Goal: Information Seeking & Learning: Learn about a topic

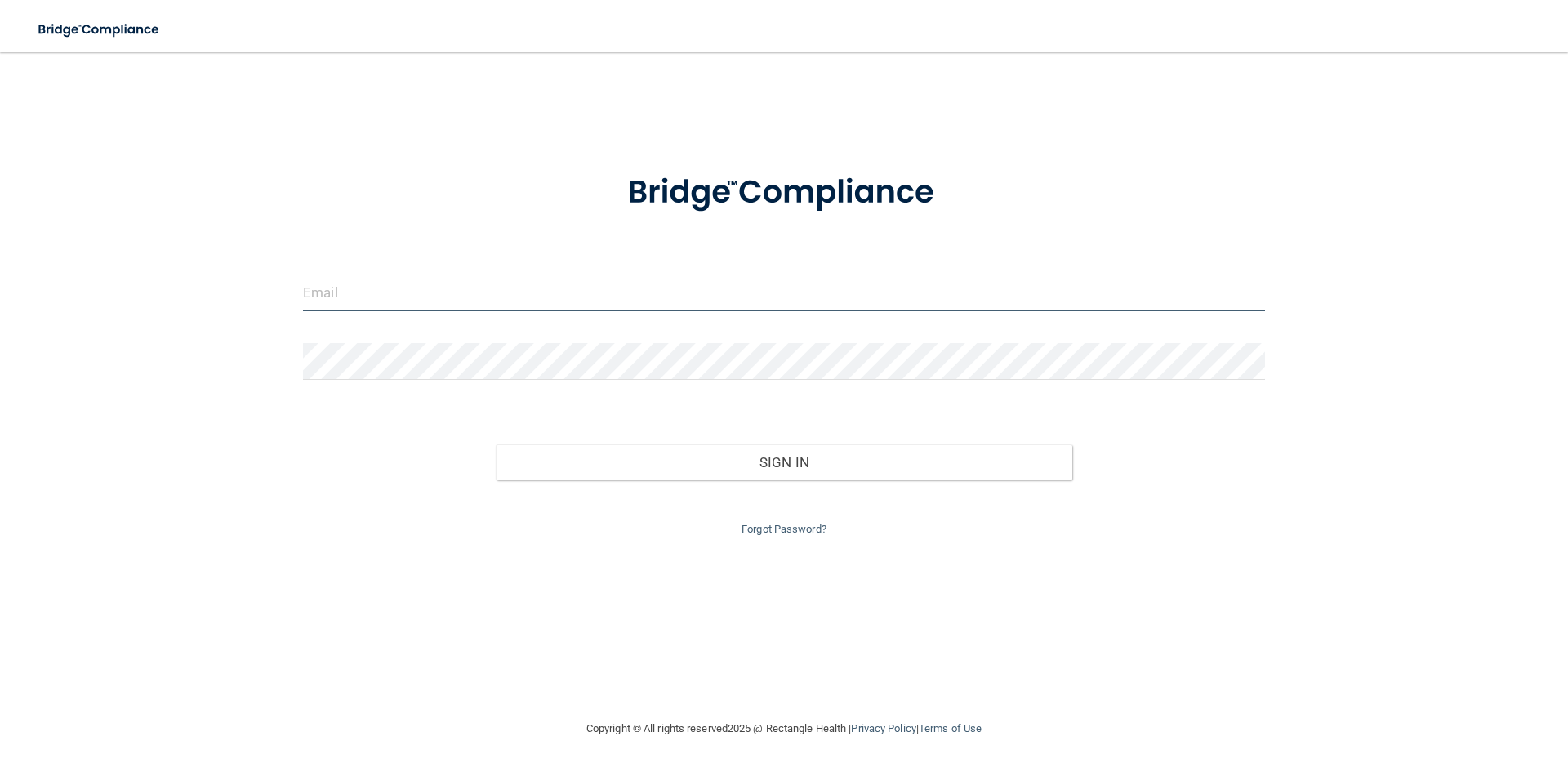
click at [477, 308] on input "email" at bounding box center [784, 292] width 962 height 36
type input "[EMAIL_ADDRESS][DOMAIN_NAME]"
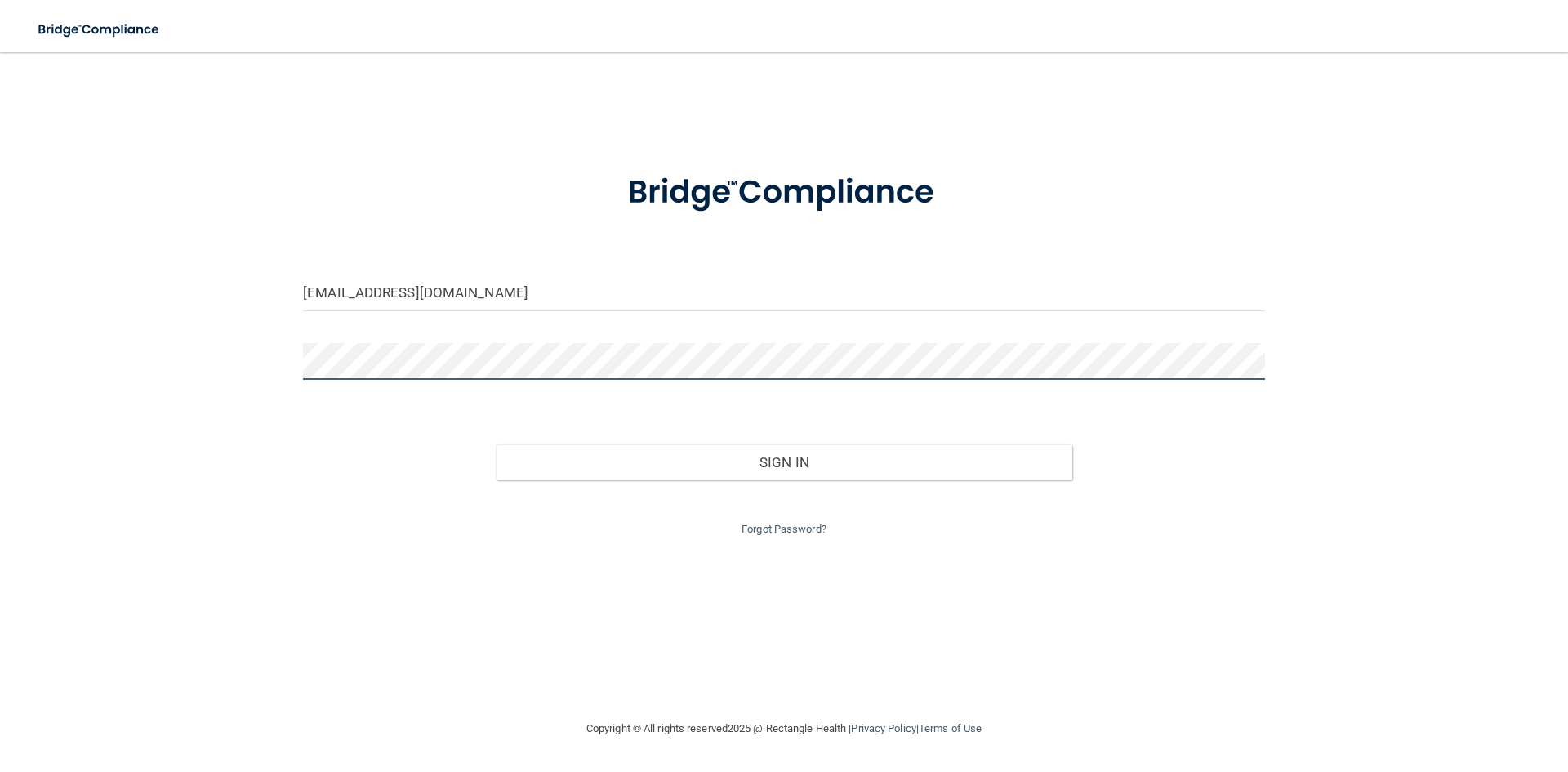
click at [496, 445] on button "Sign In" at bounding box center [784, 462] width 577 height 35
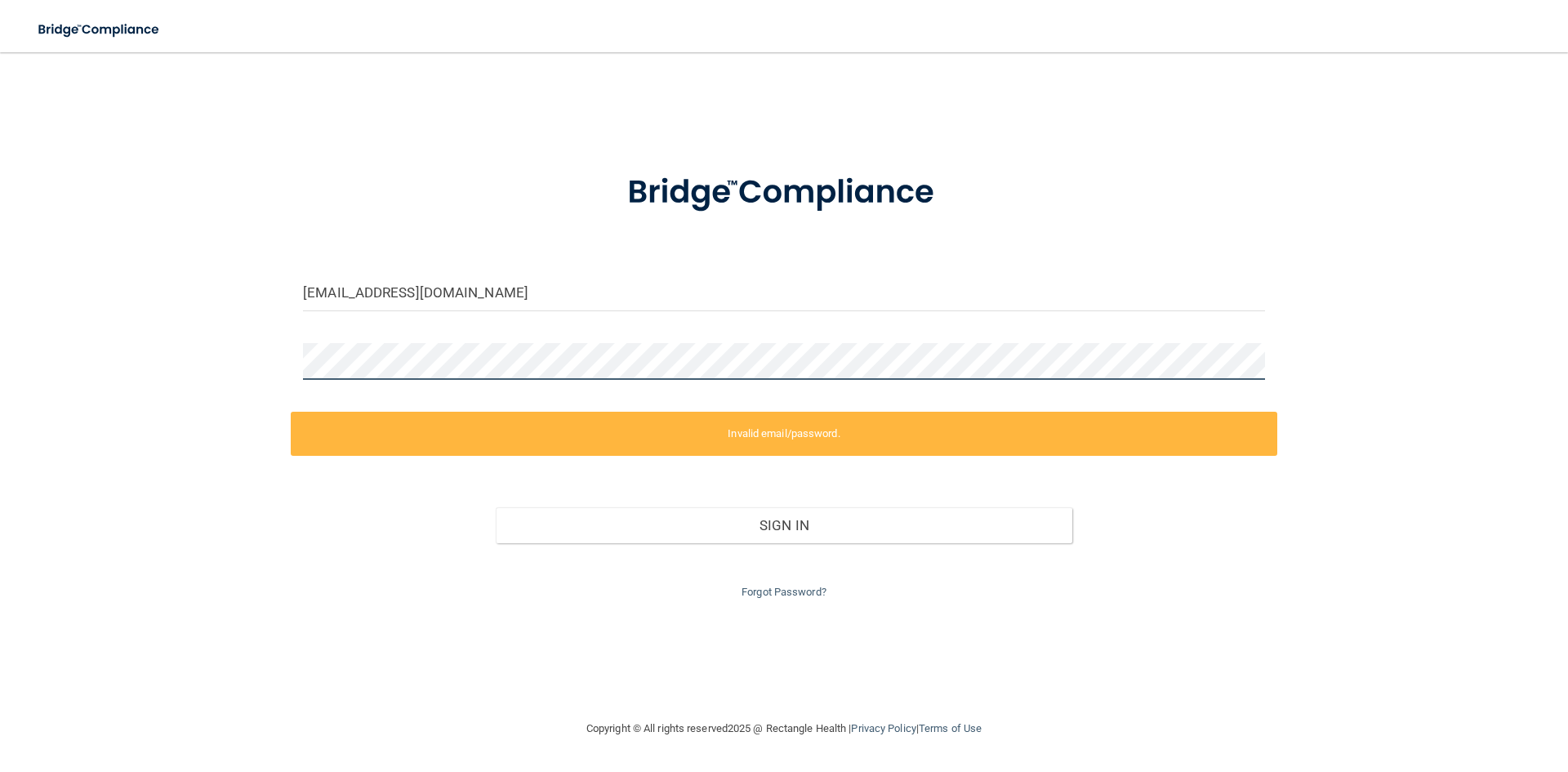
click at [104, 383] on div "[EMAIL_ADDRESS][DOMAIN_NAME] Invalid email/password. You don't have permission …" at bounding box center [784, 386] width 1503 height 634
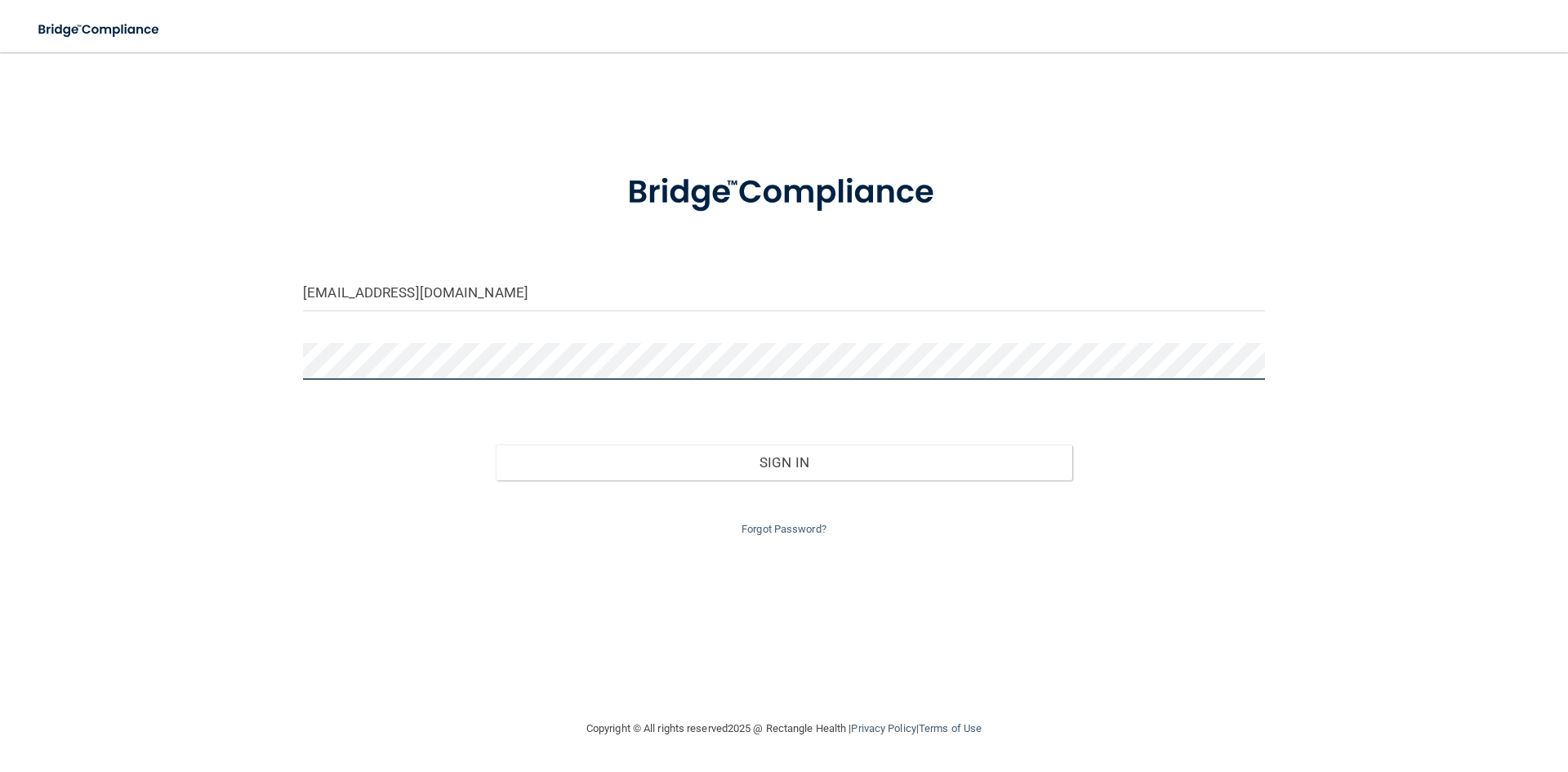
click at [496, 445] on button "Sign In" at bounding box center [784, 462] width 577 height 35
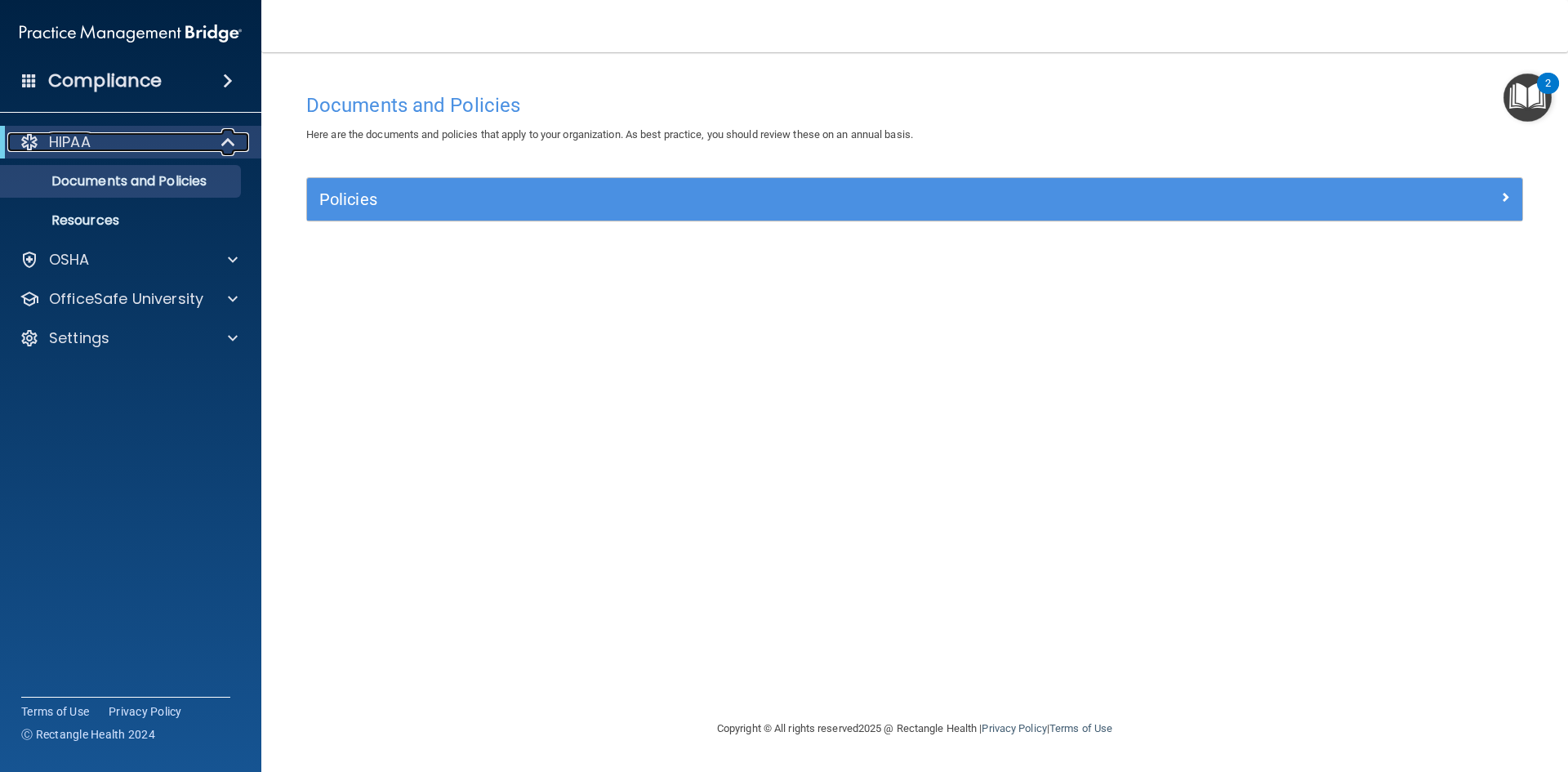
click at [227, 138] on span at bounding box center [230, 142] width 13 height 19
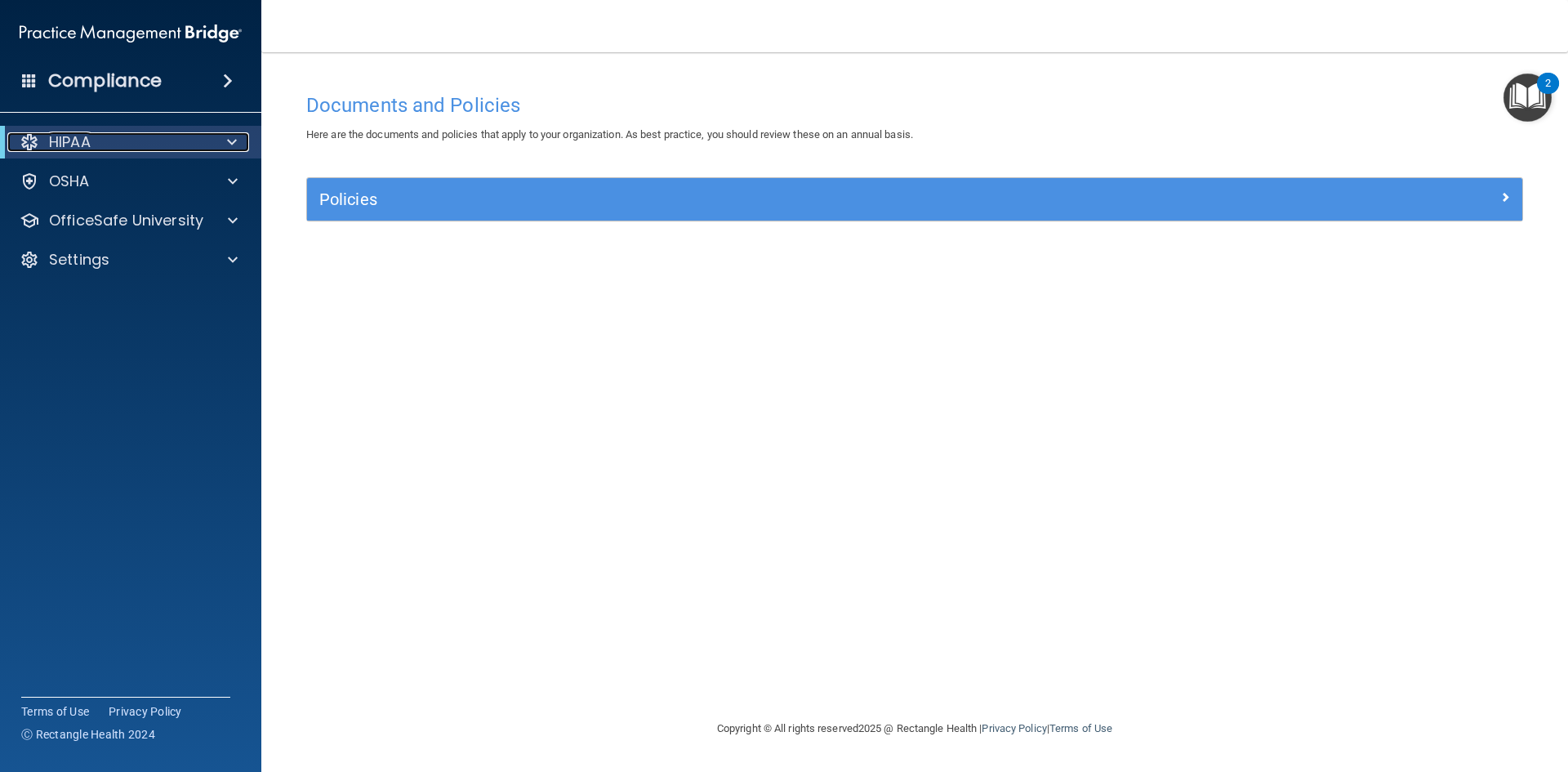
click at [227, 138] on span at bounding box center [232, 142] width 10 height 19
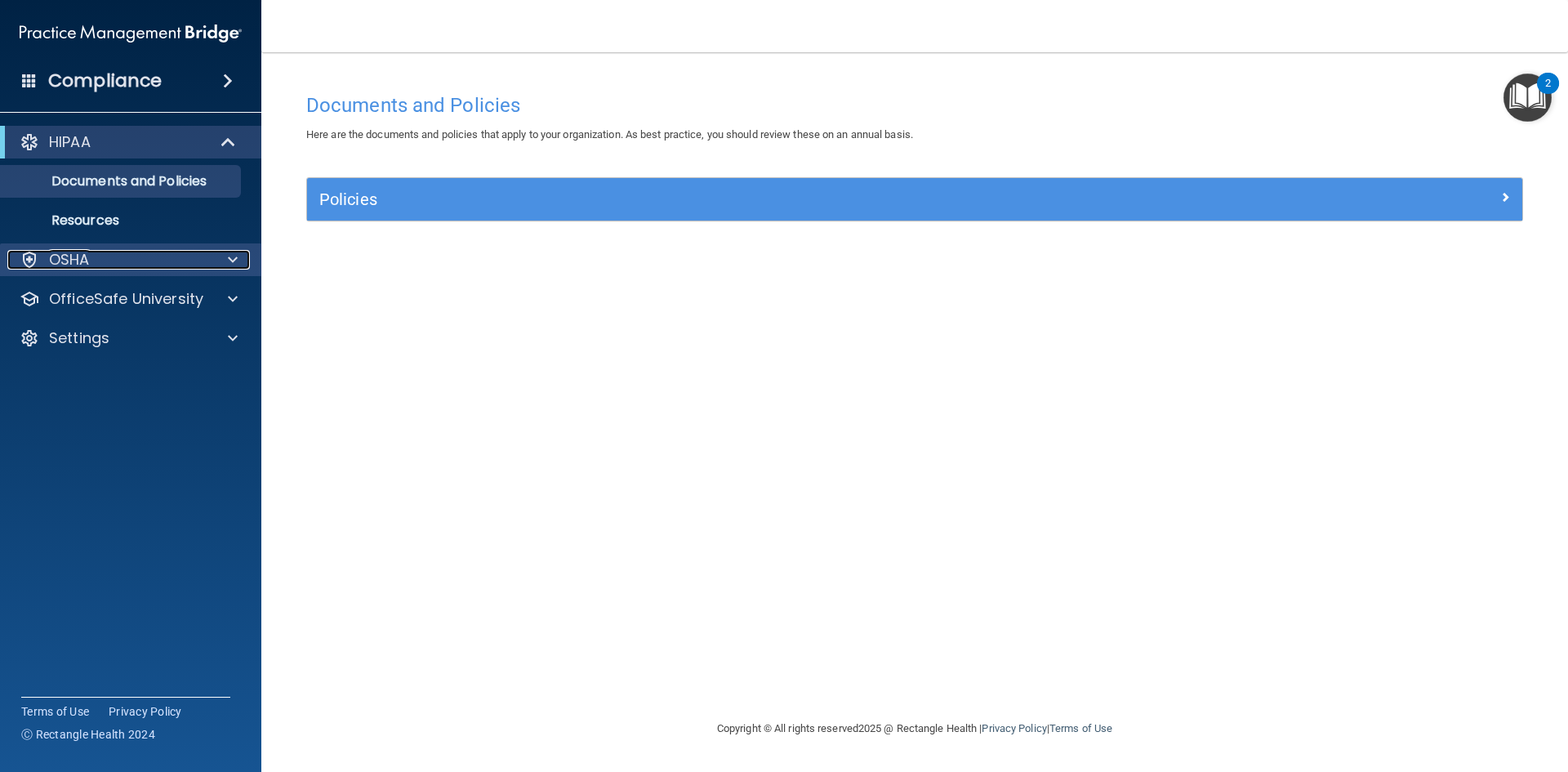
click at [235, 264] on span at bounding box center [233, 260] width 10 height 19
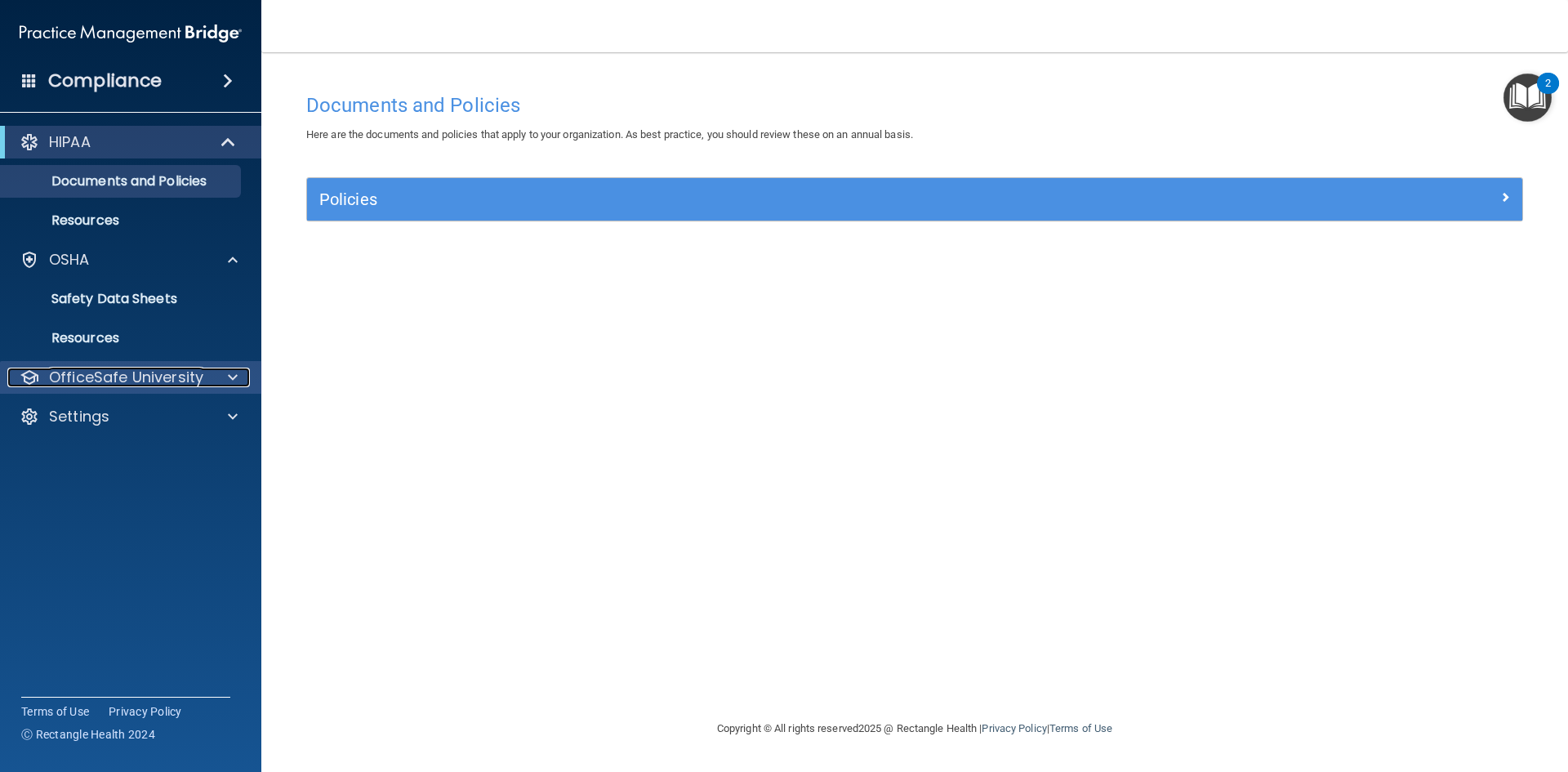
click at [231, 371] on span at bounding box center [233, 377] width 10 height 19
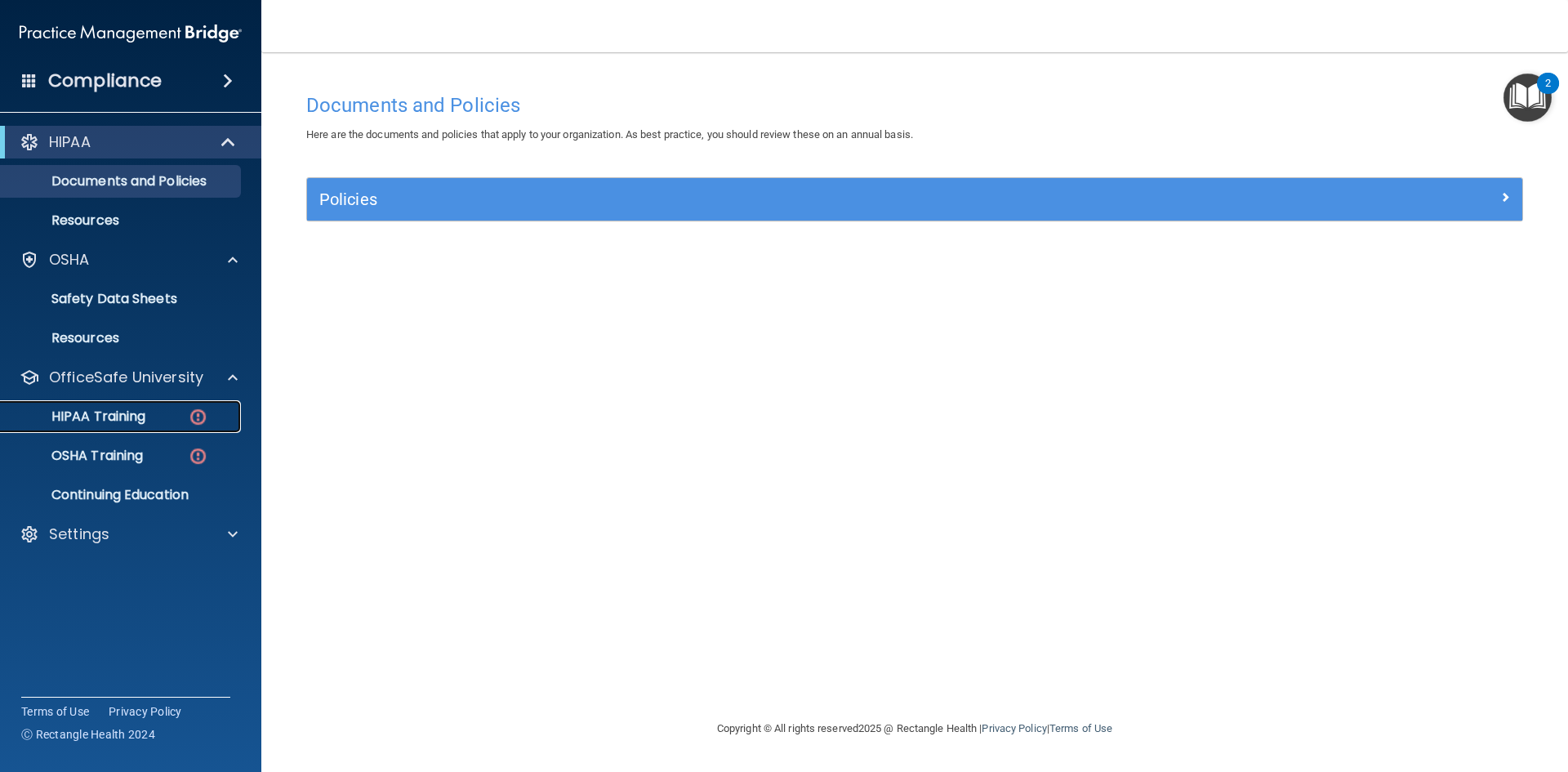
click at [155, 415] on div "HIPAA Training" at bounding box center [122, 416] width 223 height 16
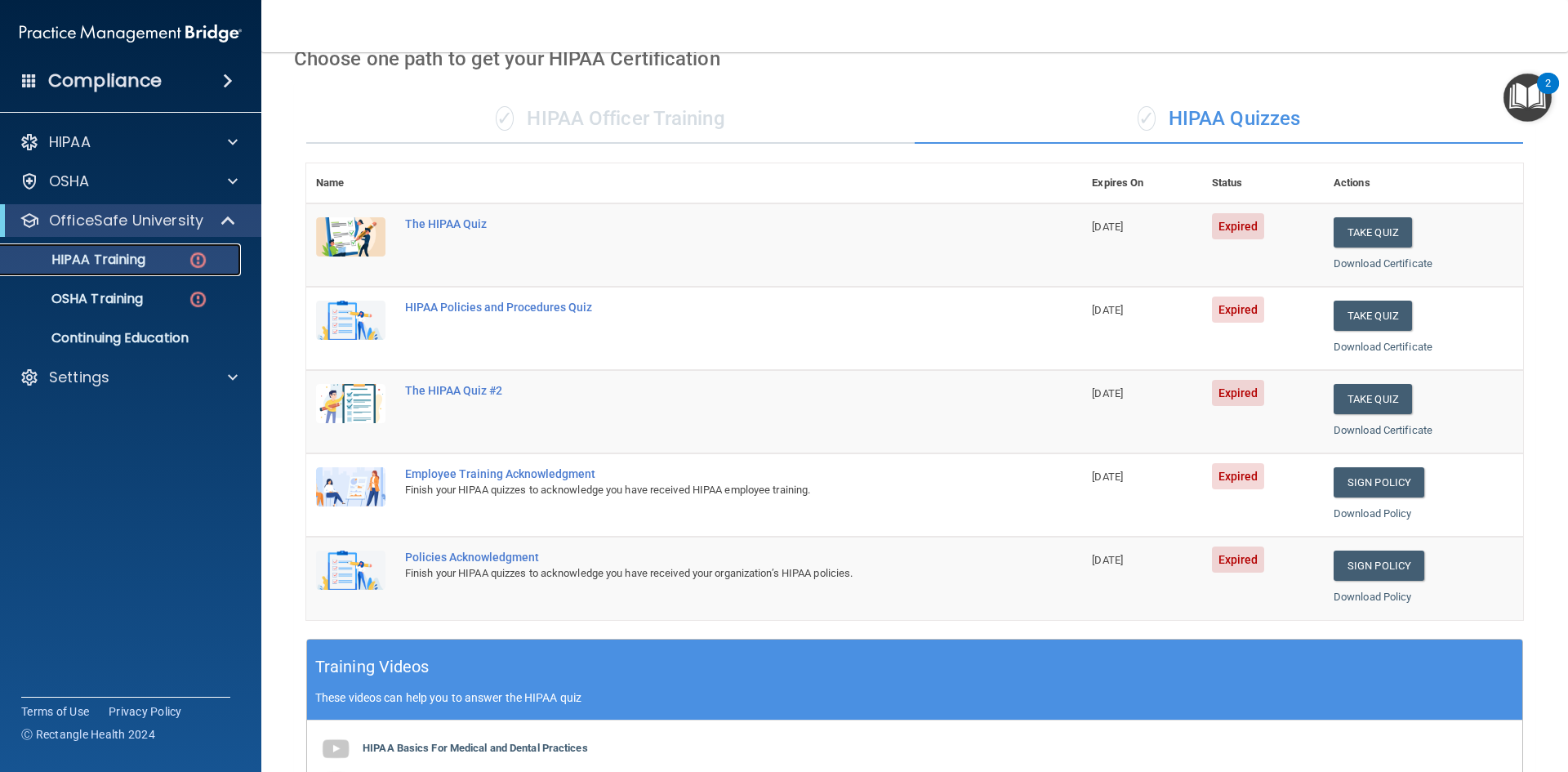
scroll to position [82, 0]
